Goal: Browse casually

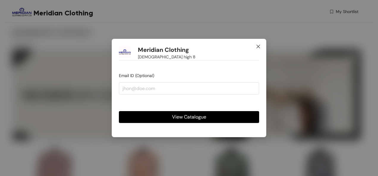
click at [260, 46] on icon "close" at bounding box center [258, 46] width 5 height 5
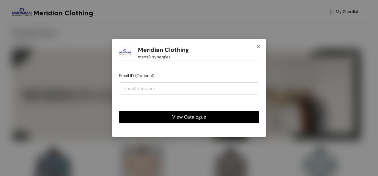
click at [258, 46] on icon "close" at bounding box center [258, 46] width 5 height 5
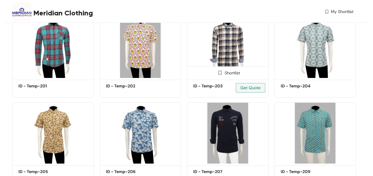
scroll to position [30, 0]
